Goal: Find specific page/section: Find specific page/section

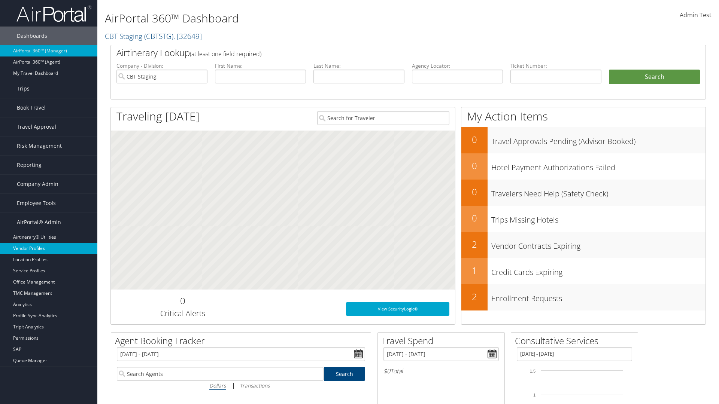
click at [49, 249] on link "Vendor Profiles" at bounding box center [48, 248] width 97 height 11
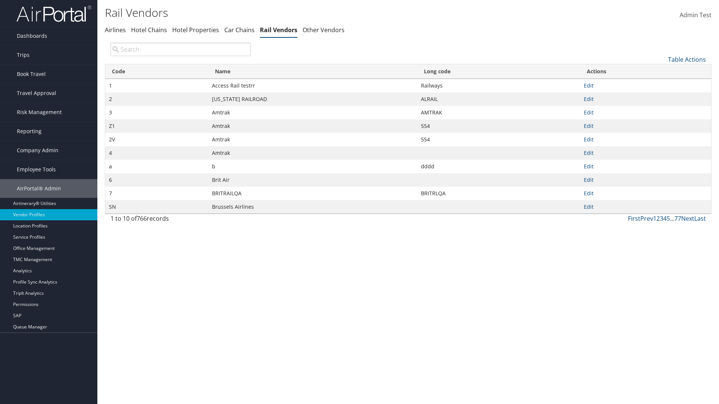
click at [312, 71] on th "Name" at bounding box center [312, 71] width 209 height 15
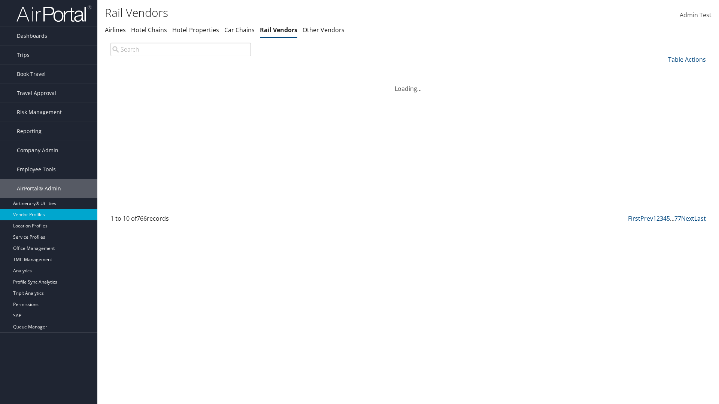
click at [312, 71] on th "Name" at bounding box center [312, 71] width 209 height 15
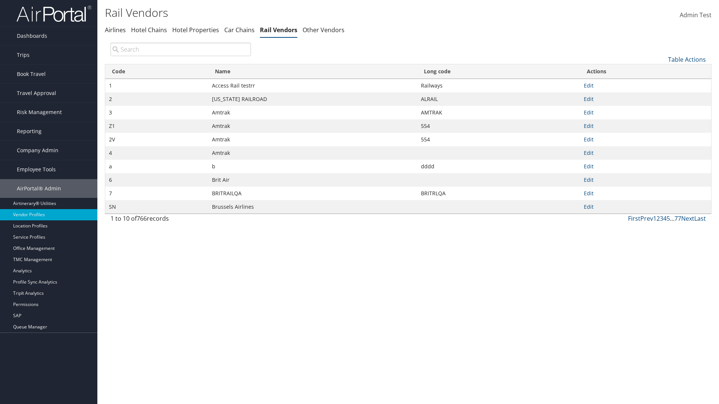
click at [498, 71] on th "Long code" at bounding box center [498, 71] width 163 height 15
click at [686, 59] on link "Table Actions" at bounding box center [687, 59] width 38 height 8
click at [661, 84] on link "25" at bounding box center [661, 84] width 98 height 13
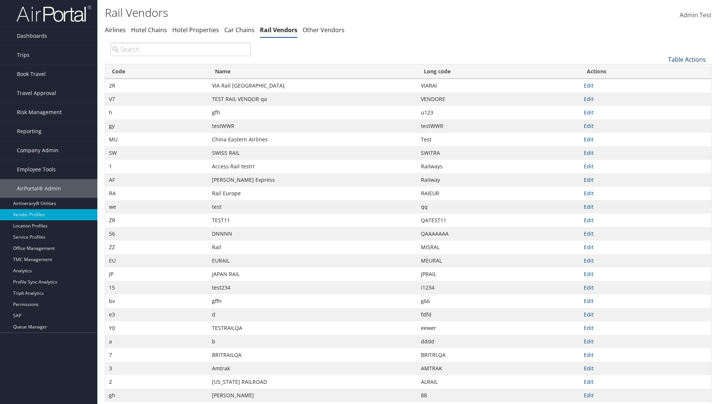
click at [686, 59] on link "Table Actions" at bounding box center [687, 59] width 38 height 8
click at [661, 109] on link "Page Length" at bounding box center [661, 109] width 98 height 13
